Goal: Task Accomplishment & Management: Complete application form

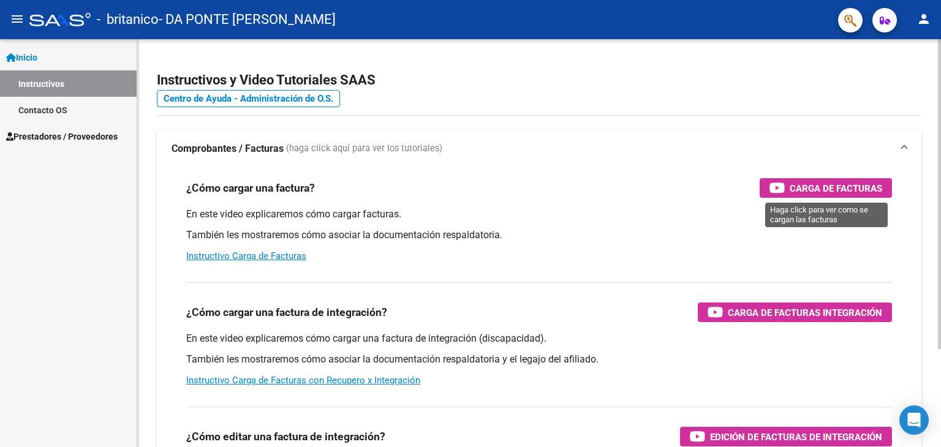
click at [821, 187] on span "Carga de Facturas" at bounding box center [835, 188] width 92 height 15
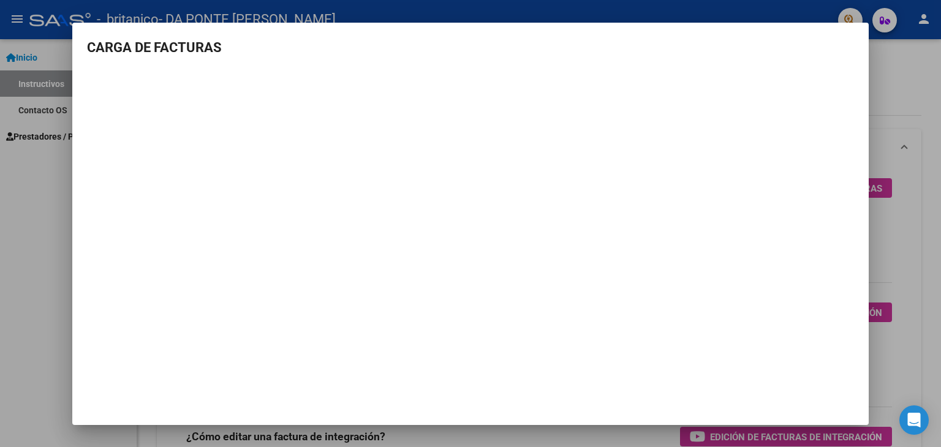
click at [12, 194] on div at bounding box center [470, 223] width 941 height 447
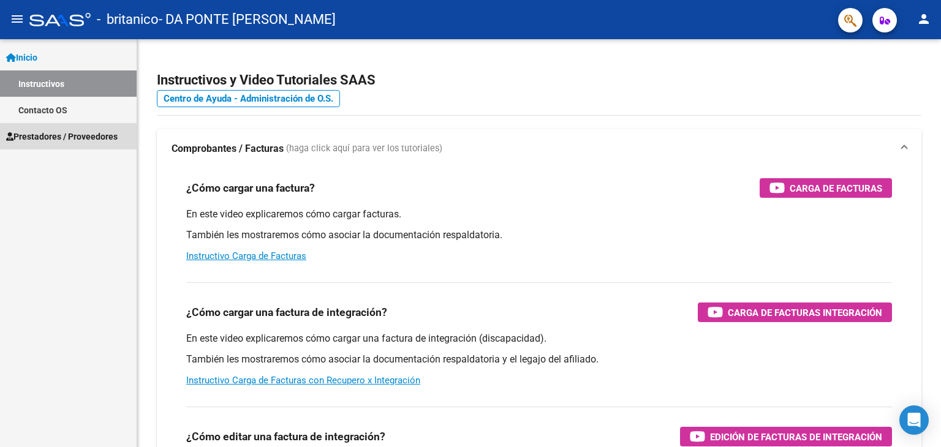
click at [42, 143] on span "Prestadores / Proveedores" at bounding box center [61, 136] width 111 height 13
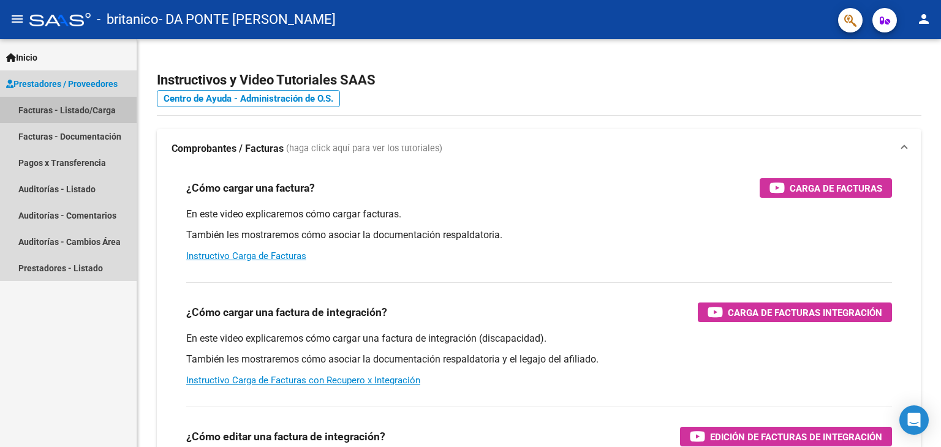
click at [48, 109] on link "Facturas - Listado/Carga" at bounding box center [68, 110] width 137 height 26
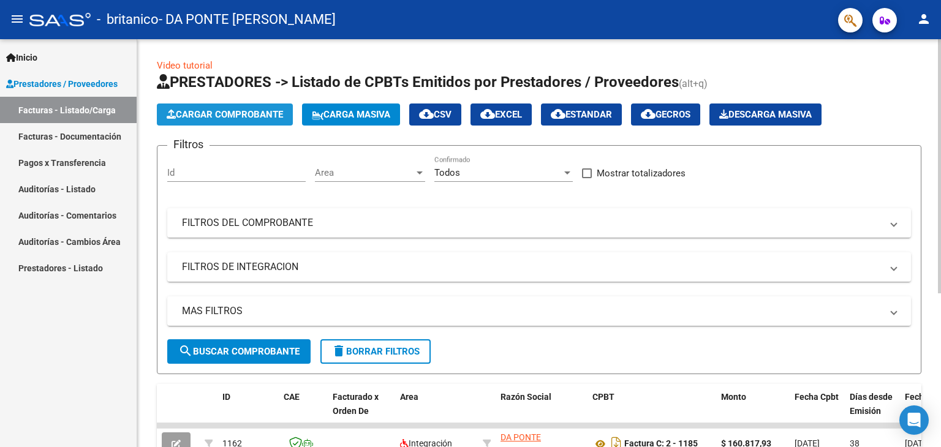
click at [208, 111] on span "Cargar Comprobante" at bounding box center [225, 114] width 116 height 11
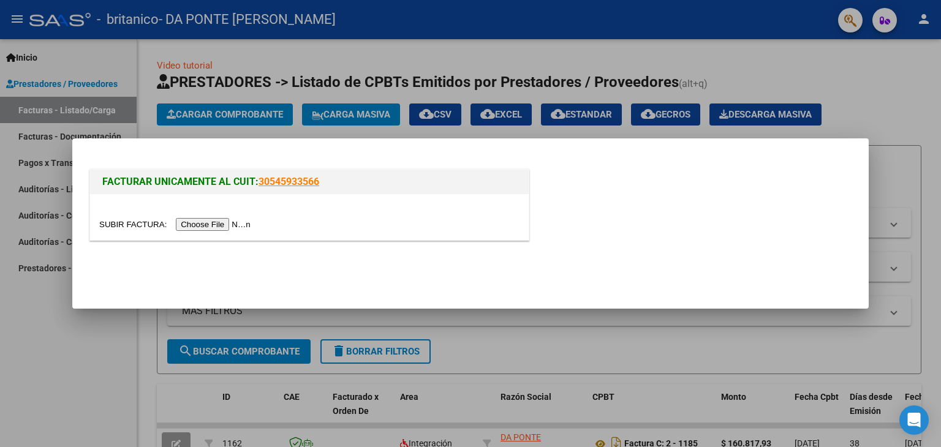
click at [245, 223] on input "file" at bounding box center [176, 224] width 155 height 13
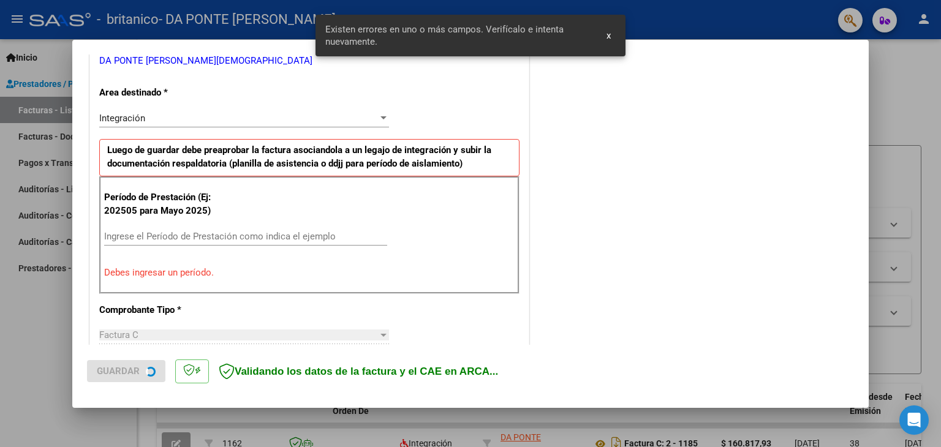
scroll to position [280, 0]
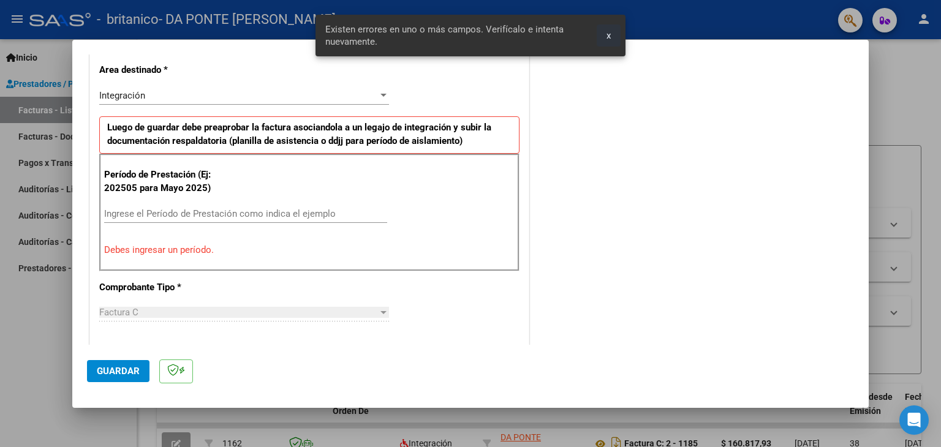
click at [607, 36] on span "x" at bounding box center [608, 35] width 4 height 11
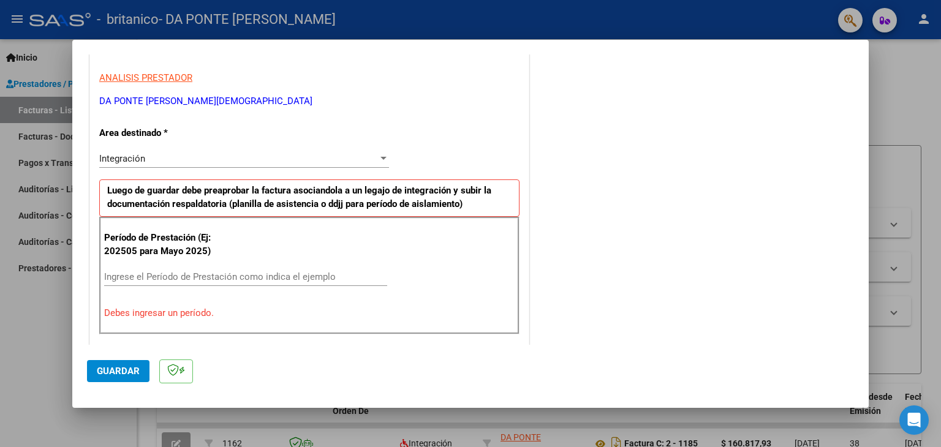
scroll to position [219, 0]
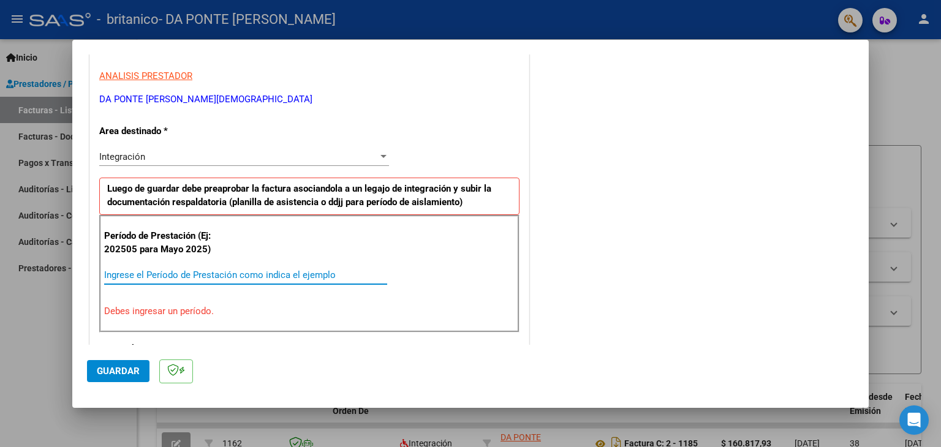
click at [162, 272] on input "Ingrese el Período de Prestación como indica el ejemplo" at bounding box center [245, 274] width 283 height 11
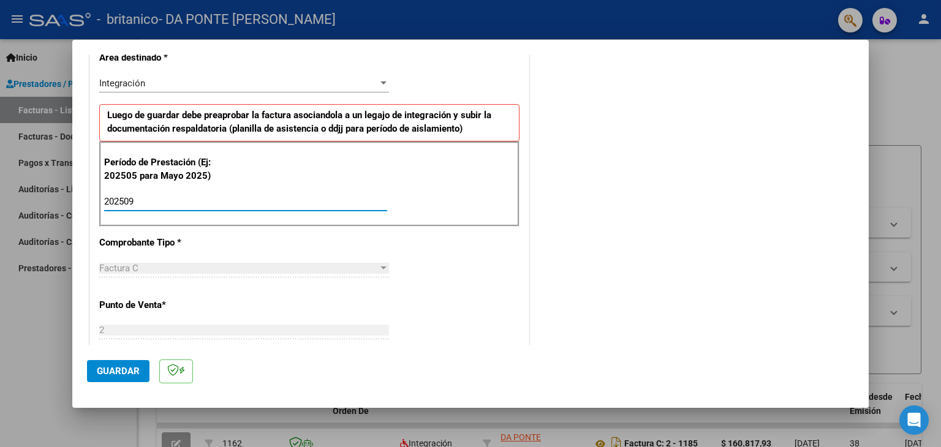
scroll to position [418, 0]
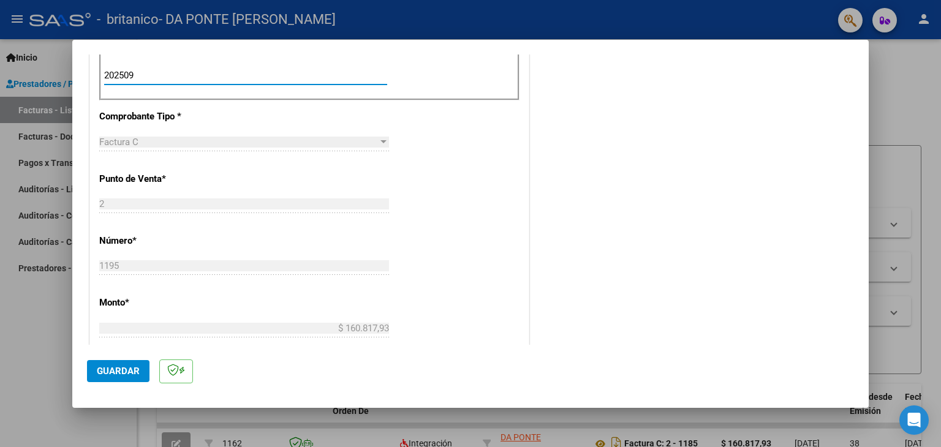
type input "202509"
click at [145, 367] on button "Guardar" at bounding box center [118, 371] width 62 height 22
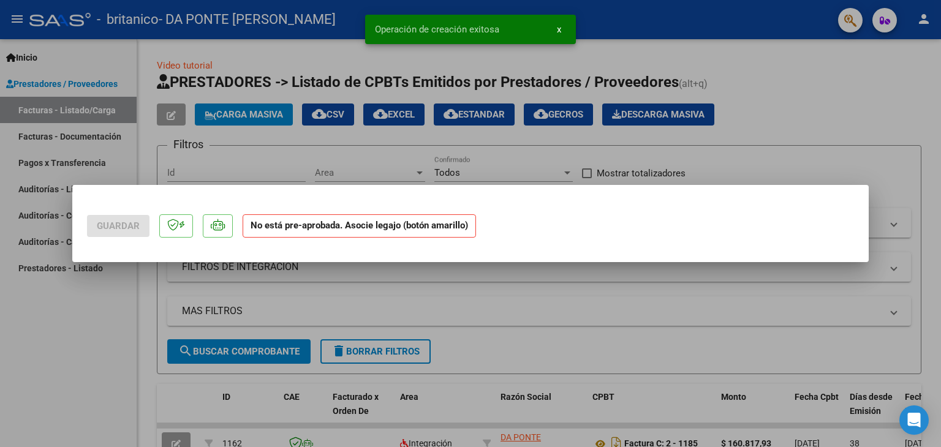
scroll to position [0, 0]
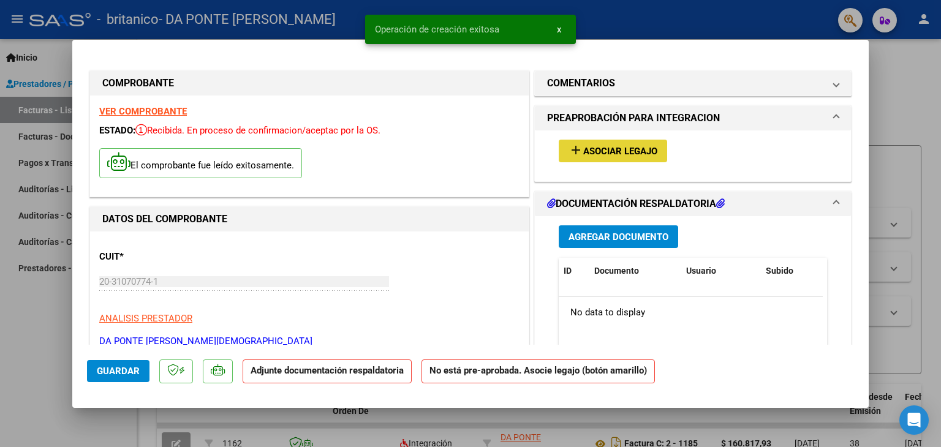
click at [595, 149] on span "Asociar Legajo" at bounding box center [620, 151] width 74 height 11
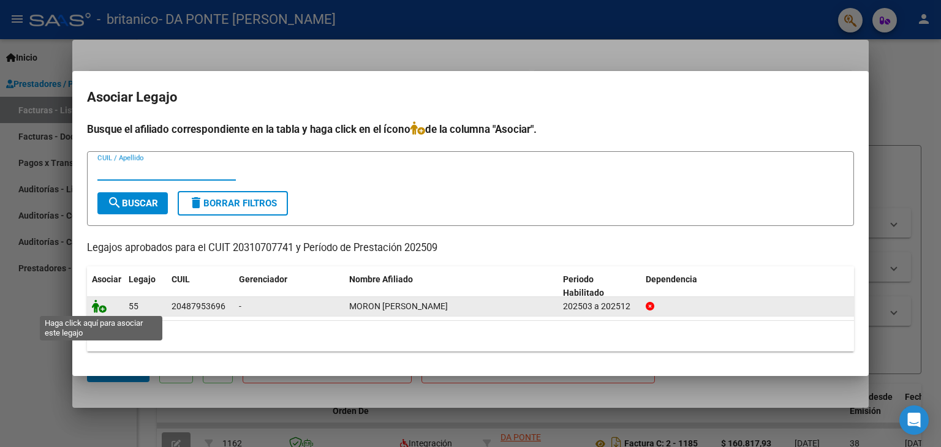
click at [102, 306] on icon at bounding box center [99, 305] width 15 height 13
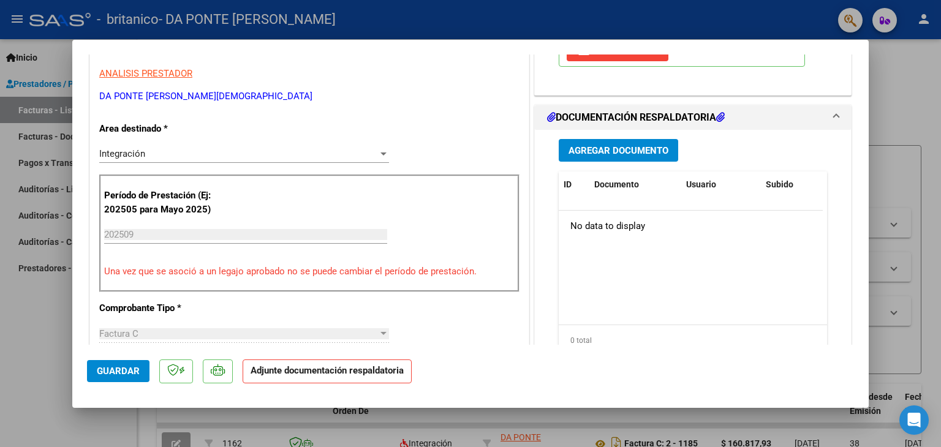
scroll to position [429, 0]
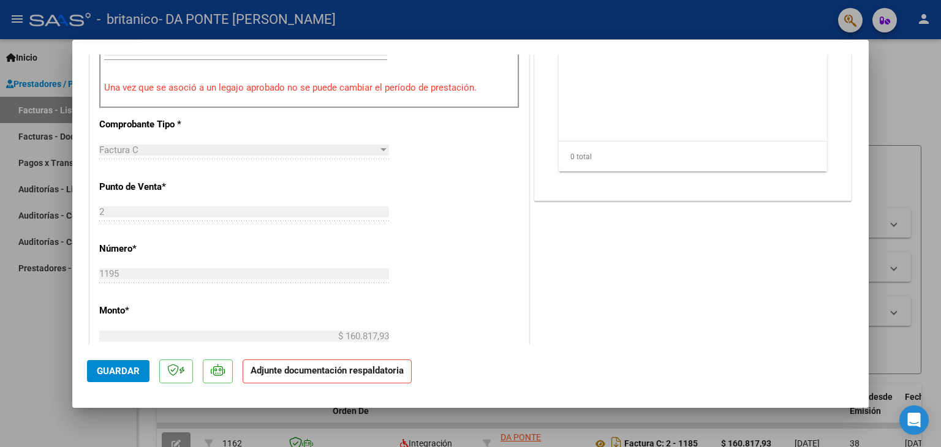
click at [139, 366] on button "Guardar" at bounding box center [118, 371] width 62 height 22
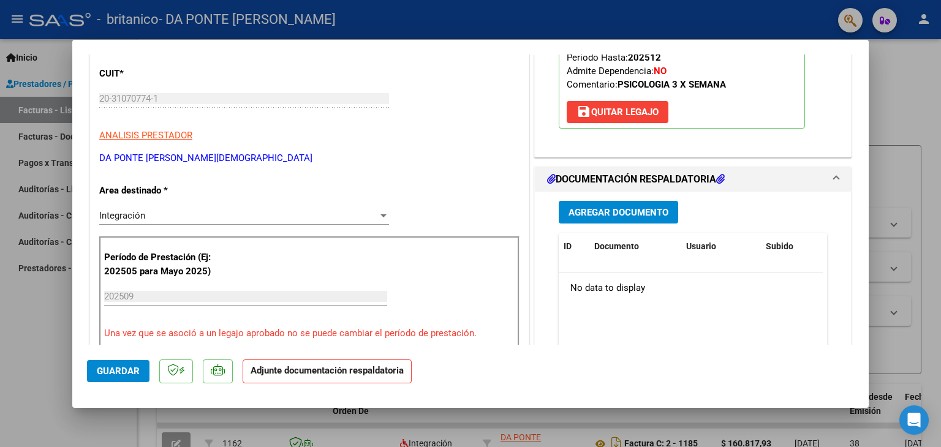
scroll to position [184, 0]
click at [624, 210] on span "Agregar Documento" at bounding box center [618, 211] width 100 height 11
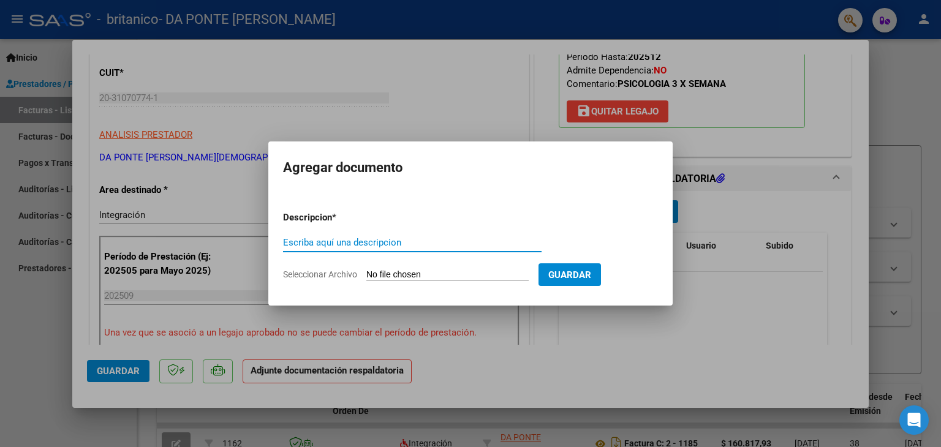
click at [353, 243] on input "Escriba aquí una descripcion" at bounding box center [412, 242] width 258 height 11
type input "PLANILLA"
click at [350, 273] on span "Seleccionar Archivo" at bounding box center [320, 274] width 74 height 10
click at [366, 273] on input "Seleccionar Archivo" at bounding box center [447, 275] width 162 height 12
type input "C:\fakepath\planillaasistenciaseptiembre.pdf"
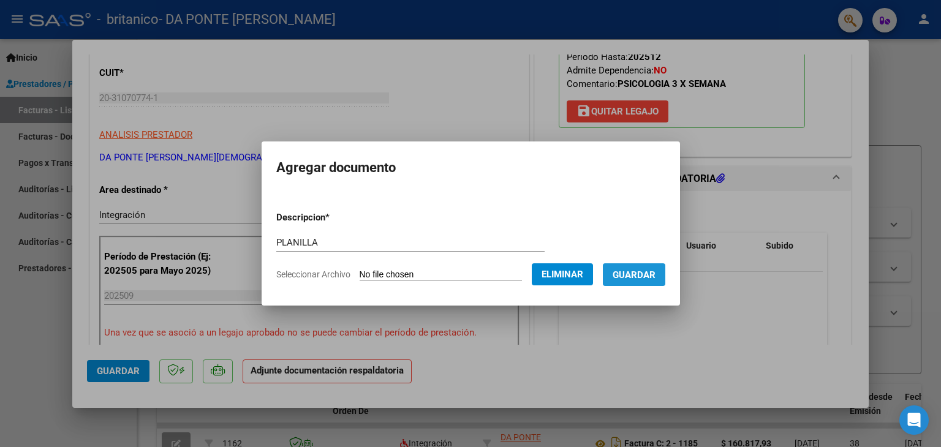
click at [637, 280] on span "Guardar" at bounding box center [633, 274] width 43 height 11
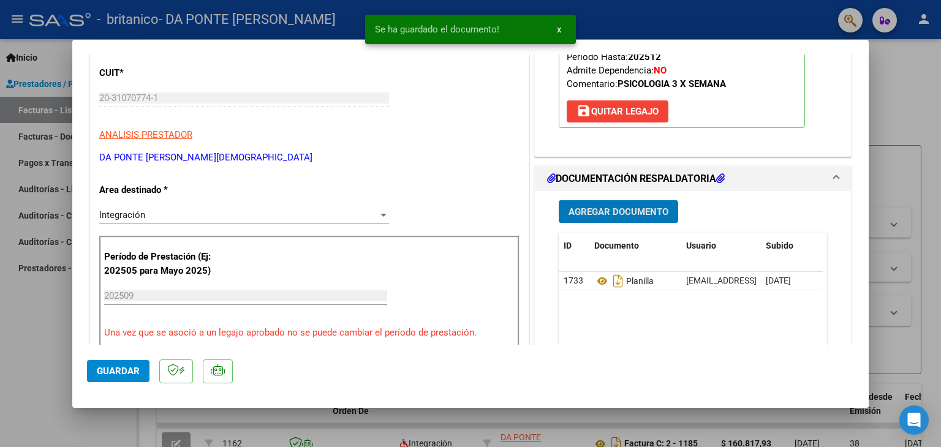
click at [120, 367] on span "Guardar" at bounding box center [118, 371] width 43 height 11
click at [560, 31] on span "x" at bounding box center [559, 29] width 4 height 11
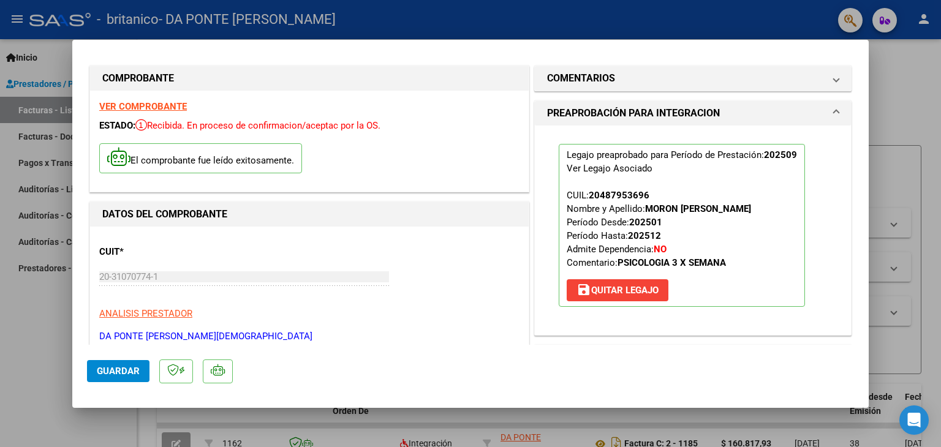
scroll to position [0, 0]
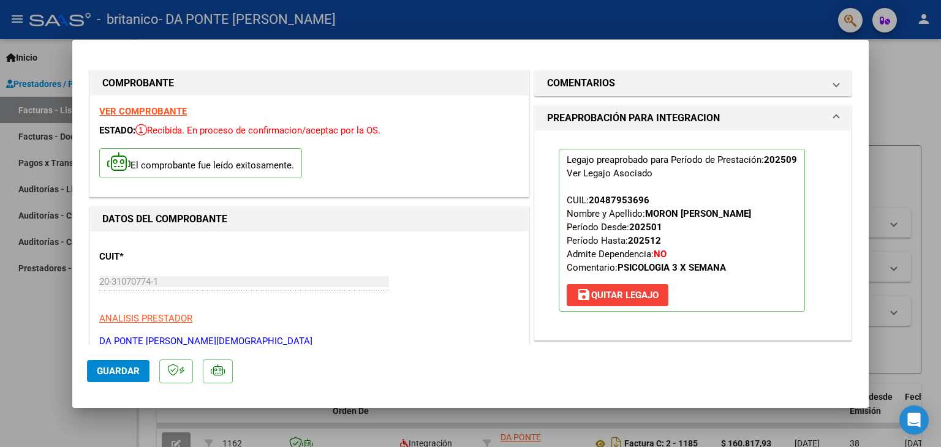
click at [44, 328] on div at bounding box center [470, 223] width 941 height 447
type input "$ 0,00"
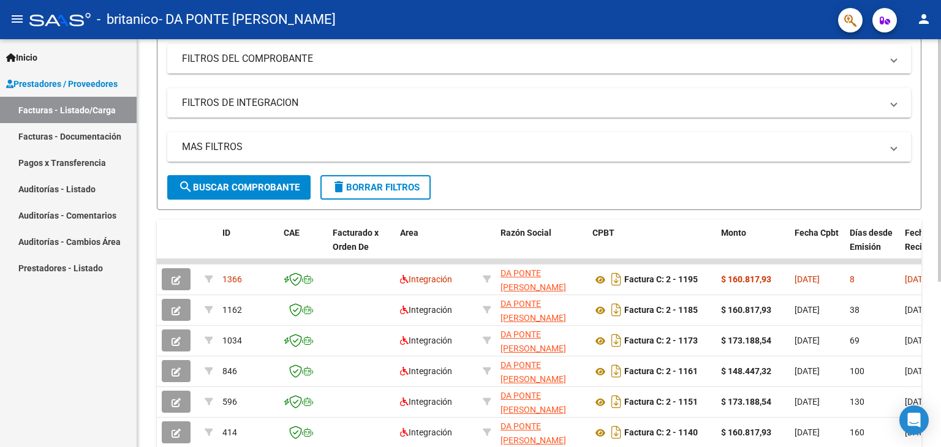
scroll to position [184, 0]
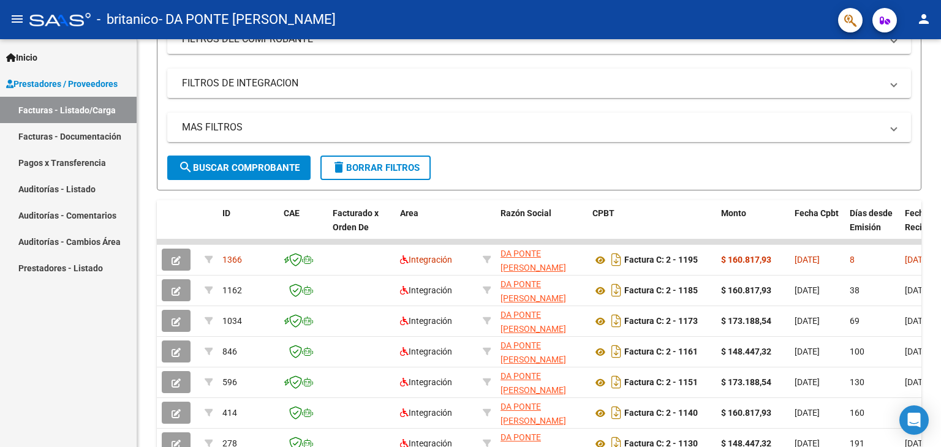
click at [926, 15] on mat-icon "person" at bounding box center [923, 19] width 15 height 15
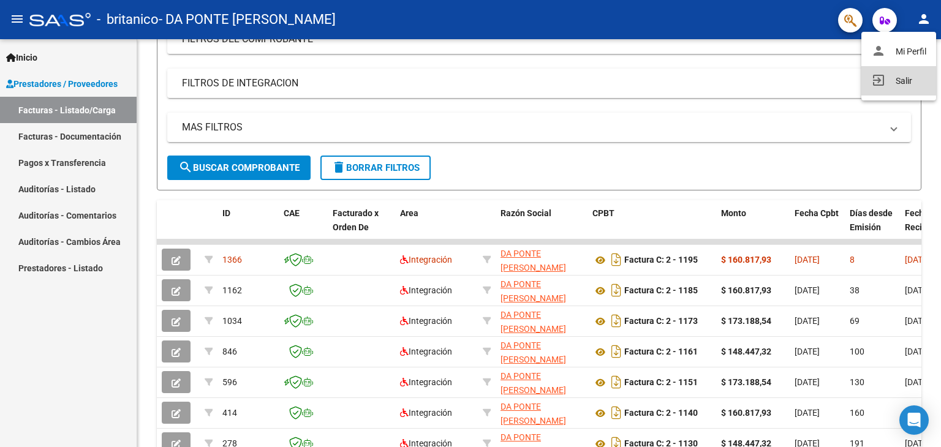
click at [911, 79] on button "exit_to_app Salir" at bounding box center [898, 80] width 75 height 29
